Goal: Information Seeking & Learning: Learn about a topic

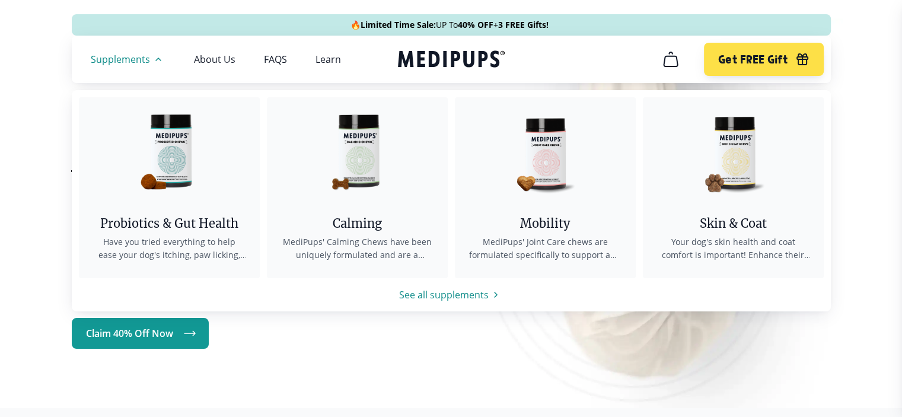
click at [572, 194] on img at bounding box center [545, 150] width 107 height 107
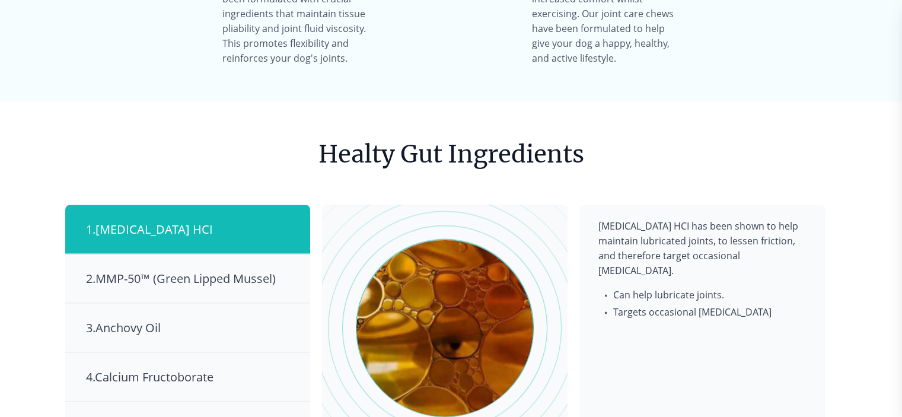
scroll to position [1780, 0]
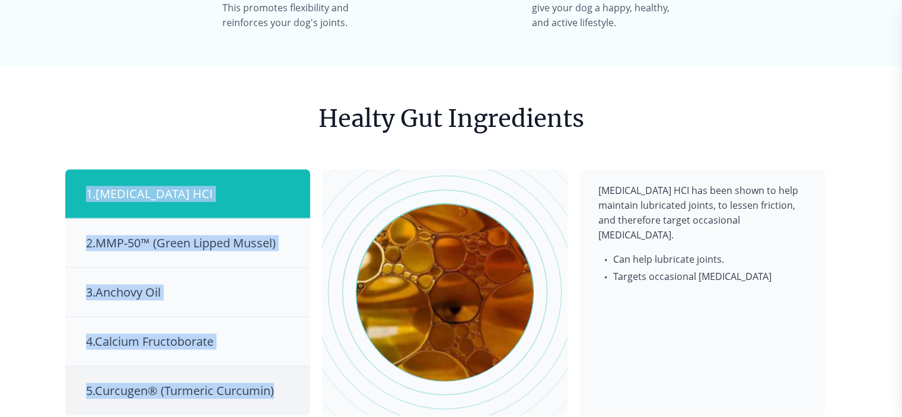
drag, startPoint x: 90, startPoint y: 105, endPoint x: 278, endPoint y: 344, distance: 304.2
click at [278, 344] on section "Healty Gut Ingredients 1 . [MEDICAL_DATA] HCI 2 . MMP-50™ (Green Lipped Mussel)…" at bounding box center [451, 258] width 783 height 385
copy div "1 . [MEDICAL_DATA] HCI 2 . MMP-50™ (Green Lipped Mussel) 3 . Anchovy Oil 4 . Ca…"
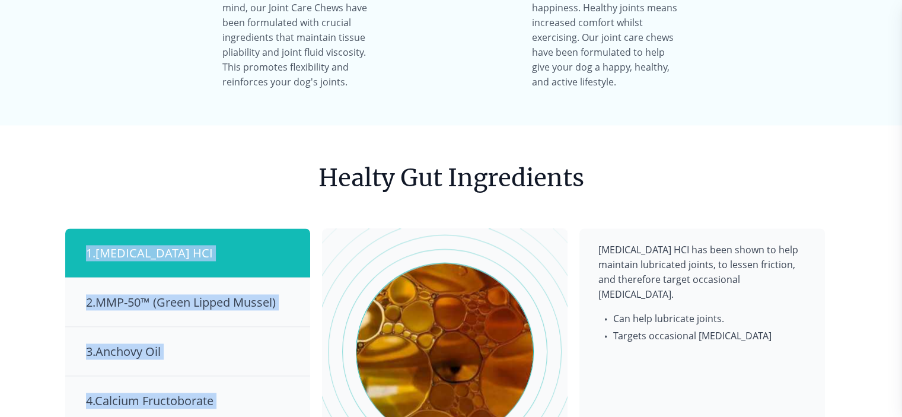
scroll to position [1720, 0]
click at [123, 155] on section "Healty Gut Ingredients 1 . [MEDICAL_DATA] HCI 2 . MMP-50™ (Green Lipped Mussel)…" at bounding box center [451, 317] width 783 height 385
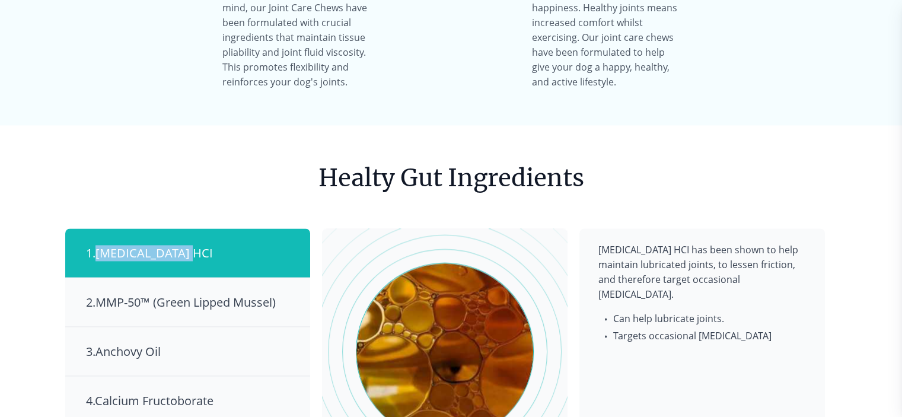
drag, startPoint x: 100, startPoint y: 206, endPoint x: 193, endPoint y: 206, distance: 93.1
click at [193, 245] on span "1 . [MEDICAL_DATA] HCI" at bounding box center [149, 253] width 127 height 16
click at [221, 228] on div "1 . [MEDICAL_DATA] HCI" at bounding box center [187, 252] width 245 height 49
click at [670, 243] on p "[MEDICAL_DATA] HCI has been shown to help maintain lubricated joints, to lessen…" at bounding box center [703, 272] width 208 height 59
click at [653, 311] on span "Can help lubricate joints." at bounding box center [709, 318] width 193 height 15
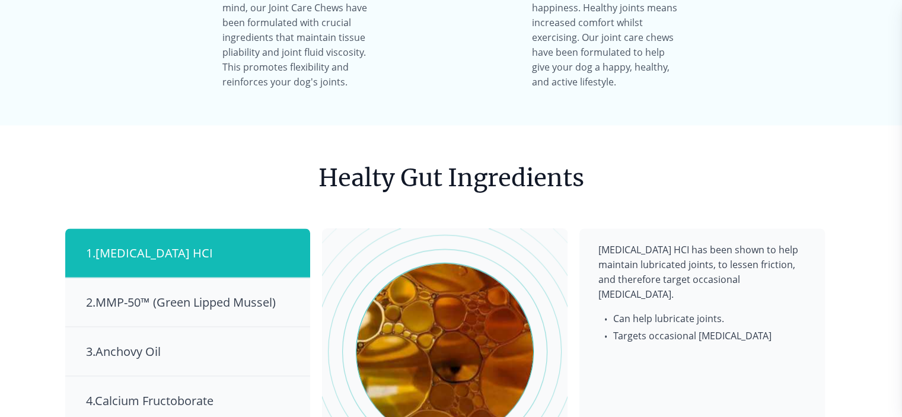
click at [1, 237] on div "BestSeller 200+ people bought in the last 24 hours Joint Care Chews (+ 3 Free G…" at bounding box center [451, 259] width 902 height 3764
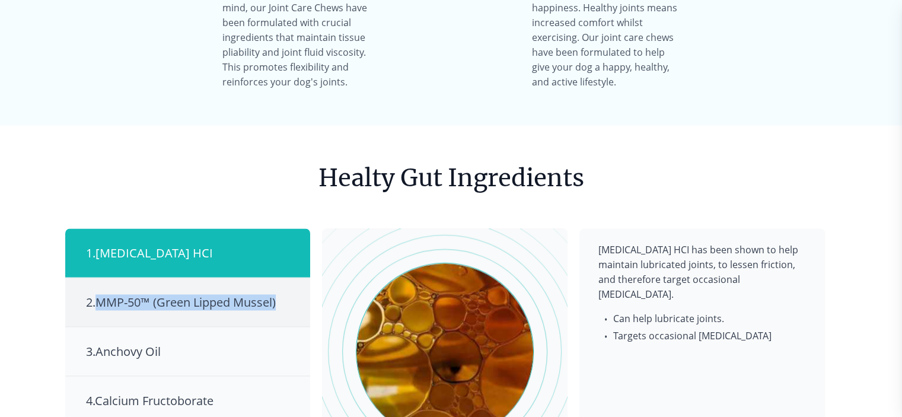
drag, startPoint x: 289, startPoint y: 258, endPoint x: 101, endPoint y: 257, distance: 188.1
click at [101, 278] on div "2 . MMP-50™ (Green Lipped Mussel)" at bounding box center [187, 302] width 245 height 49
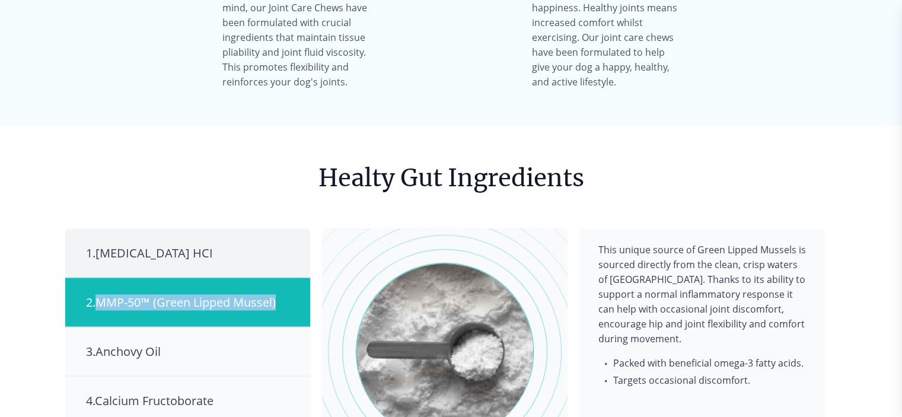
scroll to position [1839, 0]
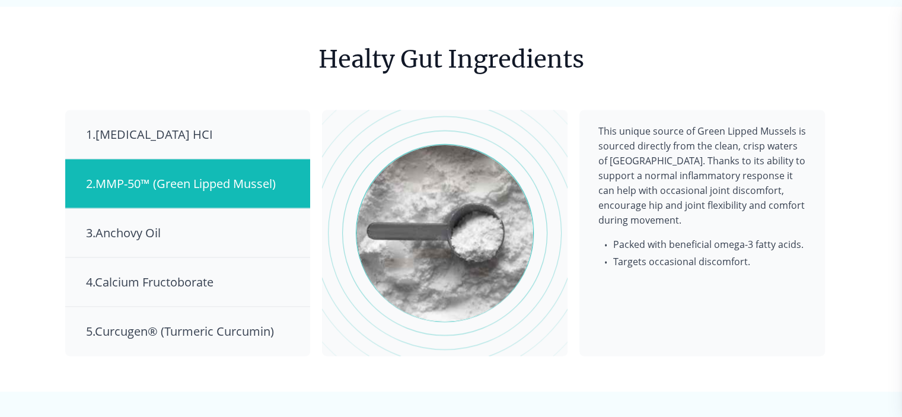
click at [2, 184] on div "BestSeller 200+ people bought in the last 24 hours Joint Care Chews (+ 3 Free G…" at bounding box center [451, 140] width 902 height 3764
drag, startPoint x: 52, startPoint y: 180, endPoint x: 183, endPoint y: 199, distance: 131.9
click at [183, 199] on div "BestSeller 200+ people bought in the last 24 hours Joint Care Chews (+ 3 Free G…" at bounding box center [451, 140] width 902 height 3764
click at [205, 274] on span "4 . Calcium Fructoborate" at bounding box center [150, 282] width 128 height 16
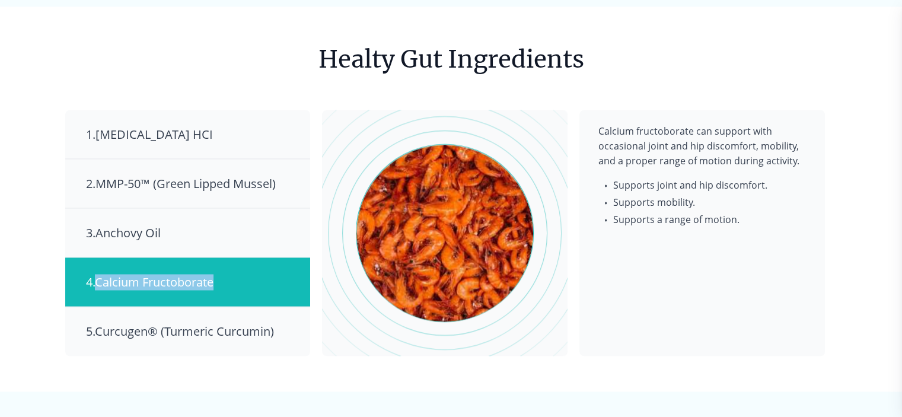
drag, startPoint x: 233, startPoint y: 237, endPoint x: 101, endPoint y: 235, distance: 131.7
click at [101, 257] on div "4 . Calcium Fructoborate" at bounding box center [187, 281] width 245 height 49
copy span "Calcium Fructoborate"
click at [234, 110] on div "1 . [MEDICAL_DATA] HCI" at bounding box center [187, 134] width 245 height 49
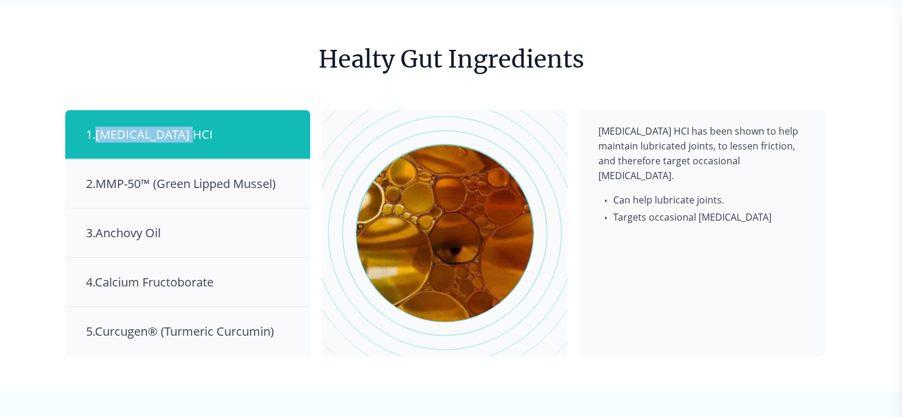
drag, startPoint x: 128, startPoint y: 87, endPoint x: 195, endPoint y: 88, distance: 67.1
click at [195, 110] on div "1 . [MEDICAL_DATA] HCI" at bounding box center [187, 134] width 245 height 49
click at [200, 274] on span "4 . Calcium Fructoborate" at bounding box center [150, 282] width 128 height 16
